Goal: Find specific page/section: Find specific page/section

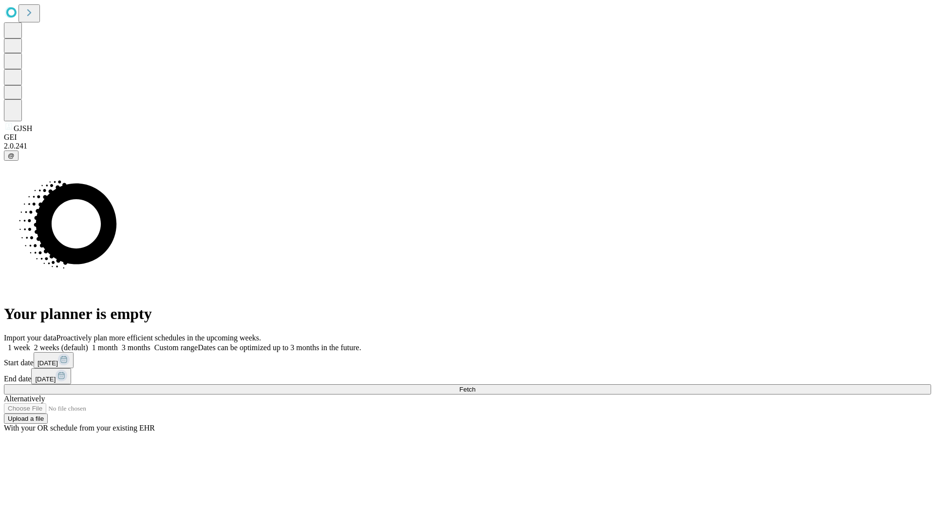
click at [475, 386] on span "Fetch" at bounding box center [467, 389] width 16 height 7
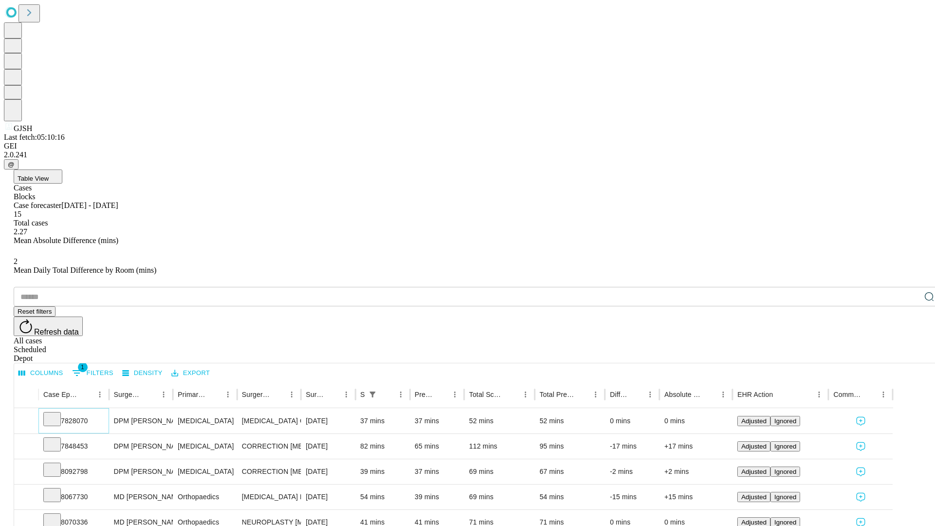
click at [57, 413] on icon at bounding box center [52, 418] width 10 height 10
